Goal: Task Accomplishment & Management: Manage account settings

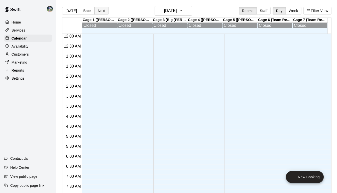
click at [100, 11] on button "Next" at bounding box center [102, 11] width 14 height 8
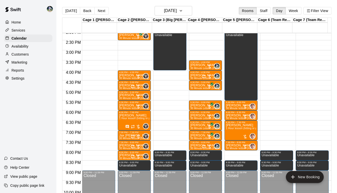
scroll to position [284, 0]
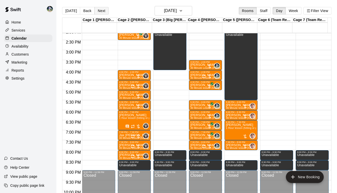
click at [102, 12] on button "Next" at bounding box center [102, 11] width 14 height 8
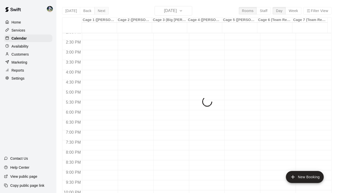
click at [102, 12] on div "[DATE] Back [DATE][DATE] Rooms Staff Day Week Filter View Cage 1 ([PERSON_NAME]…" at bounding box center [197, 102] width 270 height 193
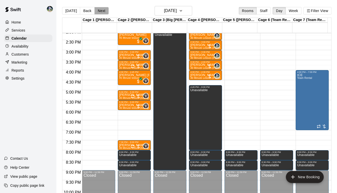
click at [102, 12] on button "Next" at bounding box center [102, 11] width 14 height 8
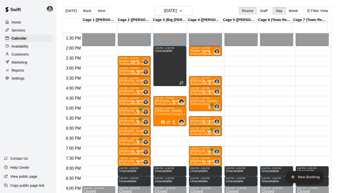
scroll to position [268, 0]
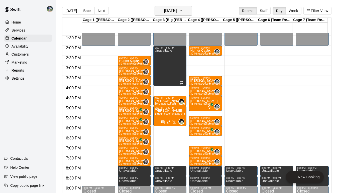
click at [182, 11] on icon "button" at bounding box center [181, 10] width 2 height 1
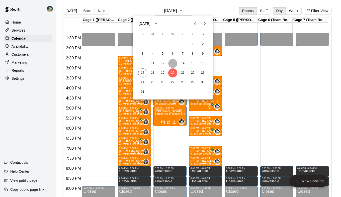
click at [173, 63] on button "13" at bounding box center [172, 63] width 9 height 9
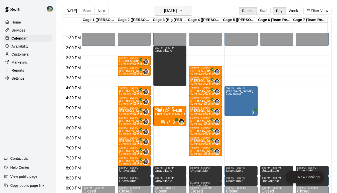
click at [191, 7] on button "[DATE]" at bounding box center [174, 11] width 38 height 10
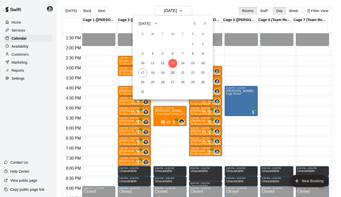
click at [173, 73] on button "20" at bounding box center [172, 73] width 9 height 9
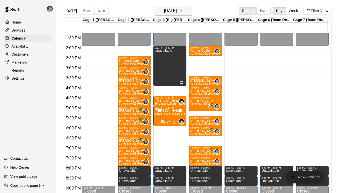
click at [183, 10] on icon "button" at bounding box center [181, 11] width 4 height 6
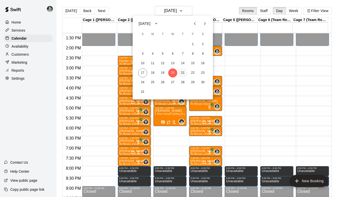
click at [183, 75] on button "21" at bounding box center [182, 73] width 9 height 9
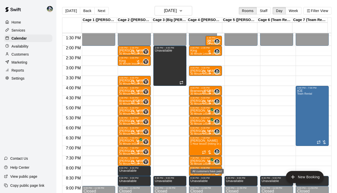
click at [199, 173] on div "All customers have paid" at bounding box center [207, 171] width 33 height 5
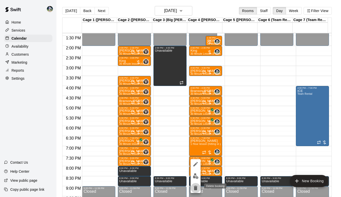
click at [194, 187] on icon "delete" at bounding box center [196, 188] width 6 height 6
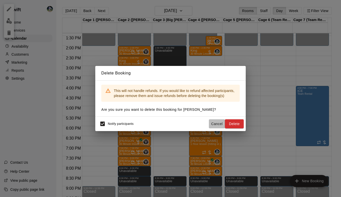
click at [217, 124] on button "Cancel" at bounding box center [217, 123] width 16 height 9
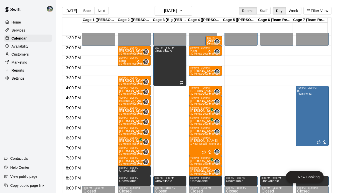
click at [194, 170] on div "8:00 PM – 8:30 PM" at bounding box center [206, 168] width 30 height 3
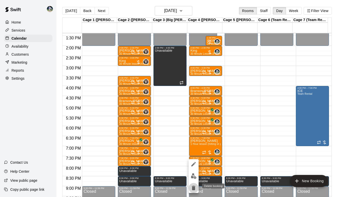
click at [193, 187] on icon "delete" at bounding box center [194, 188] width 4 height 5
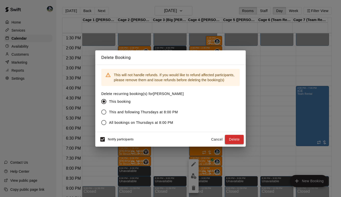
click at [235, 136] on button "Delete" at bounding box center [234, 139] width 19 height 9
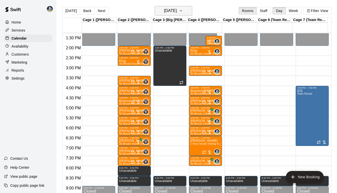
click at [183, 12] on icon "button" at bounding box center [181, 11] width 4 height 6
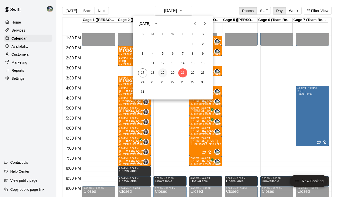
click at [163, 73] on button "19" at bounding box center [162, 73] width 9 height 9
